Goal: Transaction & Acquisition: Download file/media

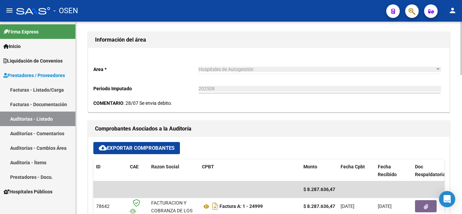
scroll to position [237, 0]
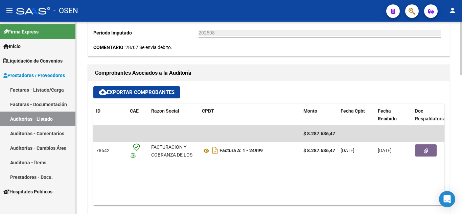
click at [136, 89] on span "cloud_download Exportar Comprobantes" at bounding box center [137, 92] width 76 height 6
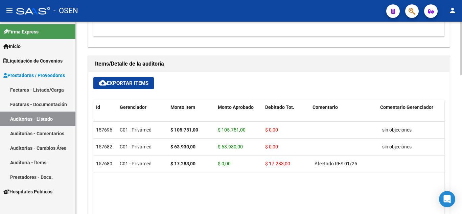
scroll to position [406, 0]
click at [124, 81] on span "cloud_download Exportar Items" at bounding box center [124, 83] width 50 height 6
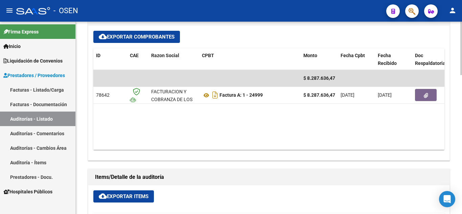
scroll to position [264, 0]
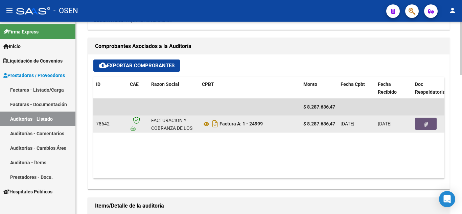
click at [427, 119] on button "button" at bounding box center [426, 124] width 22 height 12
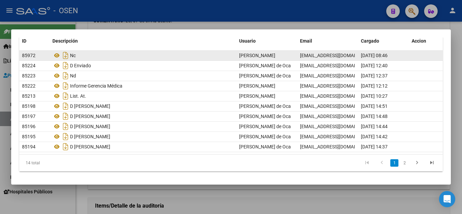
scroll to position [62, 0]
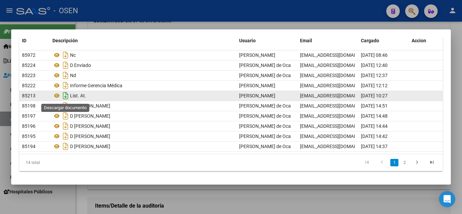
click at [66, 93] on icon "Descargar documento" at bounding box center [65, 95] width 9 height 11
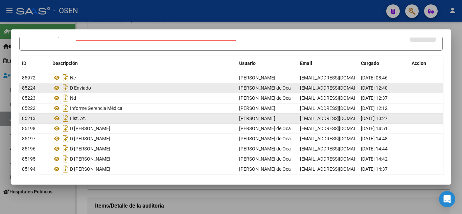
scroll to position [0, 0]
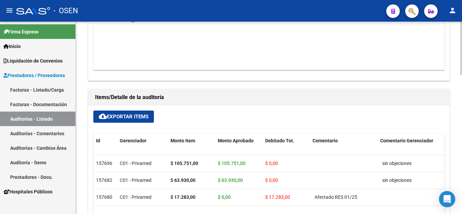
scroll to position [440, 0]
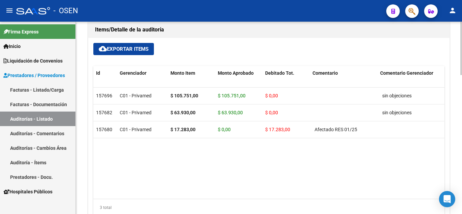
click at [122, 44] on button "cloud_download Exportar Items" at bounding box center [123, 49] width 61 height 12
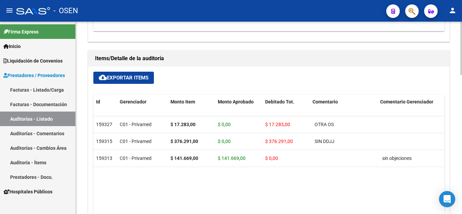
scroll to position [365, 0]
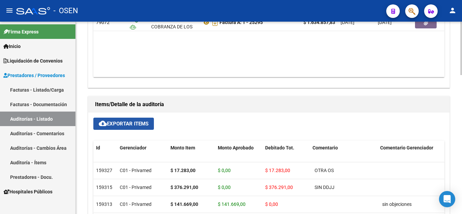
click at [126, 123] on span "cloud_download Exportar Items" at bounding box center [124, 124] width 50 height 6
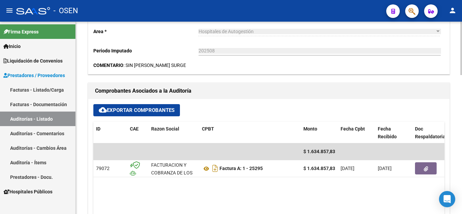
scroll to position [196, 0]
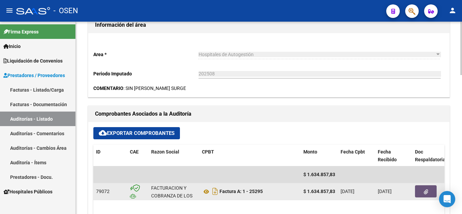
click at [425, 188] on span "button" at bounding box center [426, 191] width 4 height 6
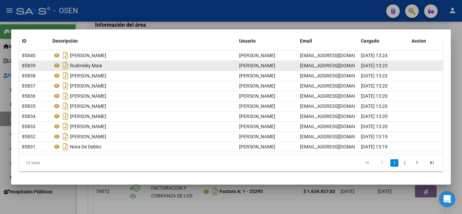
scroll to position [62, 0]
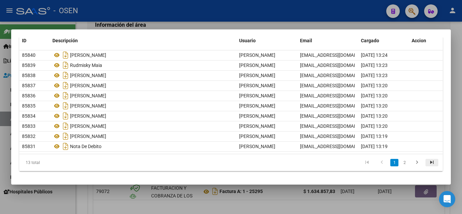
click at [428, 161] on icon "go to last page" at bounding box center [432, 163] width 9 height 8
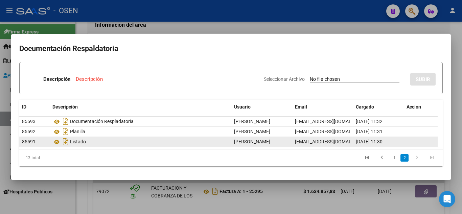
click at [83, 141] on div "Listado" at bounding box center [140, 141] width 176 height 11
click at [67, 141] on icon "Descargar documento" at bounding box center [65, 141] width 9 height 11
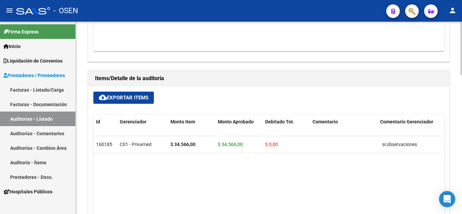
scroll to position [440, 0]
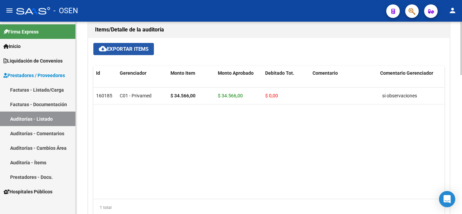
click at [129, 49] on span "cloud_download Exportar Items" at bounding box center [124, 49] width 50 height 6
click at [122, 47] on span "cloud_download Exportar Items" at bounding box center [124, 49] width 50 height 6
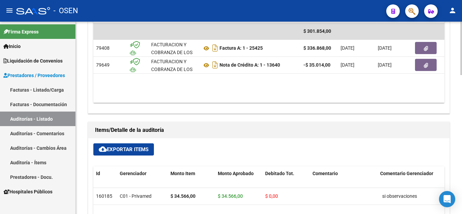
scroll to position [338, 0]
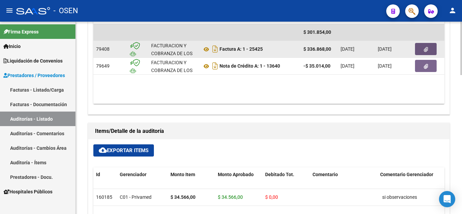
click at [424, 44] on button "button" at bounding box center [426, 49] width 22 height 12
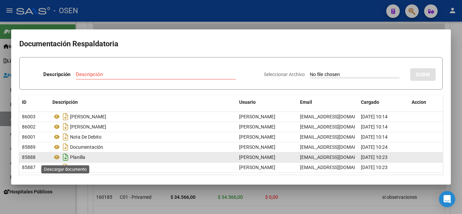
click at [64, 155] on icon "Descargar documento" at bounding box center [65, 157] width 9 height 11
drag, startPoint x: 323, startPoint y: 31, endPoint x: 348, endPoint y: 25, distance: 25.8
click at [323, 31] on mat-dialog-container "Documentación Respaldatoria Descripción Descripción Seleccionar Archivo SUBIR I…" at bounding box center [231, 106] width 440 height 155
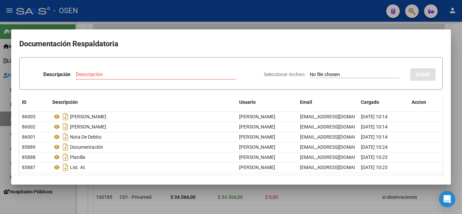
click at [431, 198] on div at bounding box center [231, 107] width 462 height 214
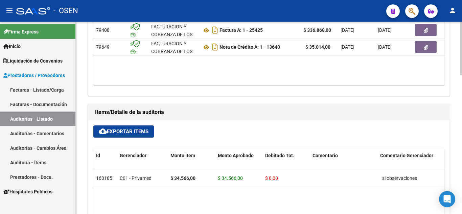
scroll to position [372, 0]
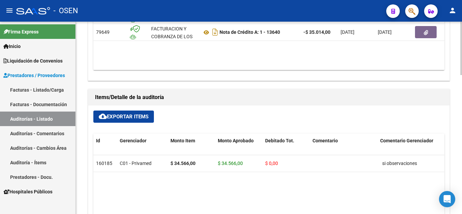
click at [118, 115] on span "cloud_download Exportar Items" at bounding box center [124, 117] width 50 height 6
